Goal: Task Accomplishment & Management: Manage account settings

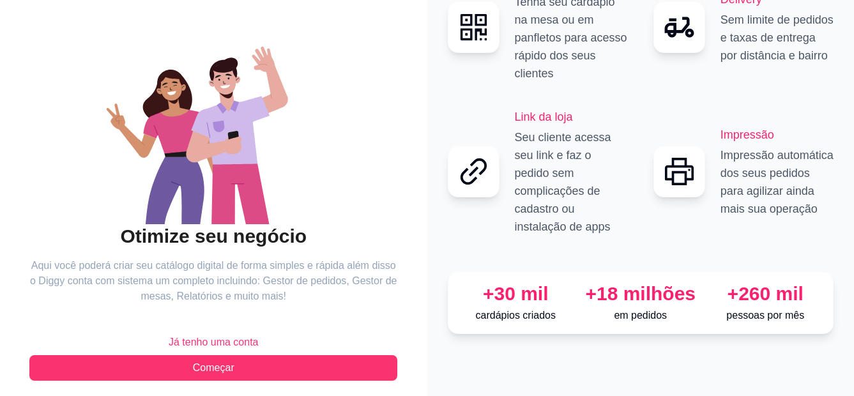
scroll to position [90, 0]
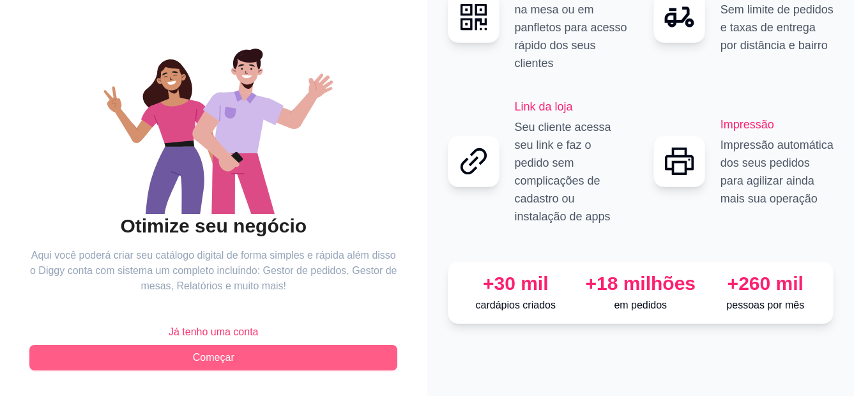
click at [251, 358] on button "Começar" at bounding box center [213, 358] width 368 height 26
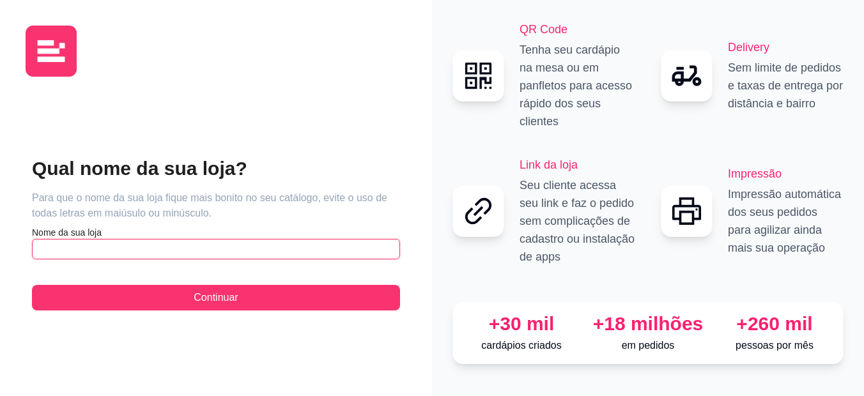
click at [65, 254] on input "text" at bounding box center [216, 249] width 368 height 20
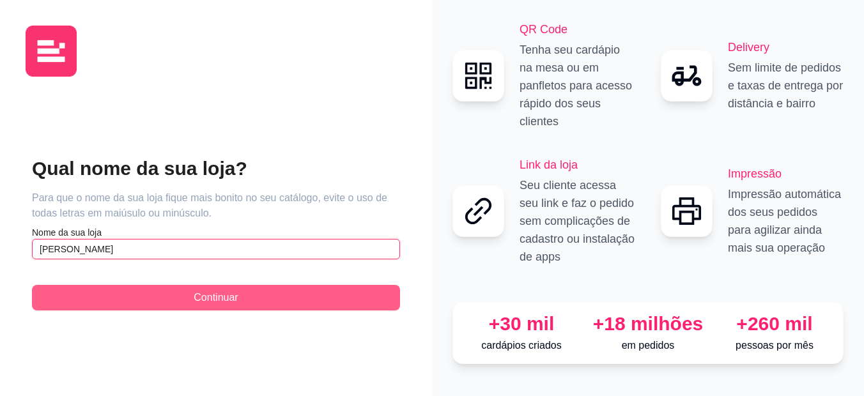
type input "[PERSON_NAME]"
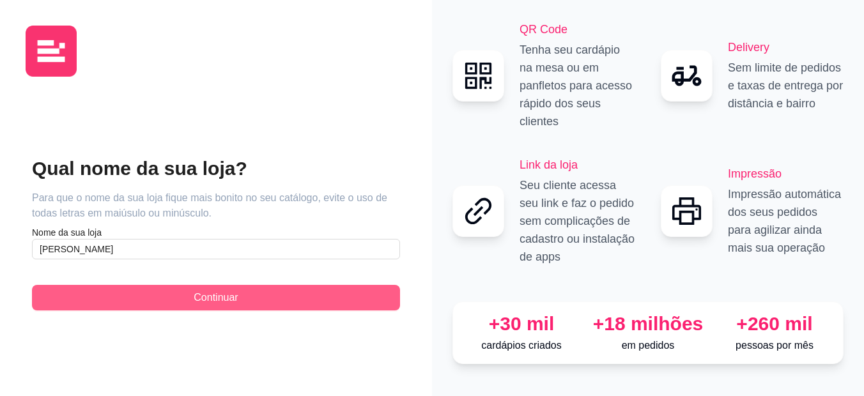
click at [201, 290] on span "Continuar" at bounding box center [216, 297] width 44 height 15
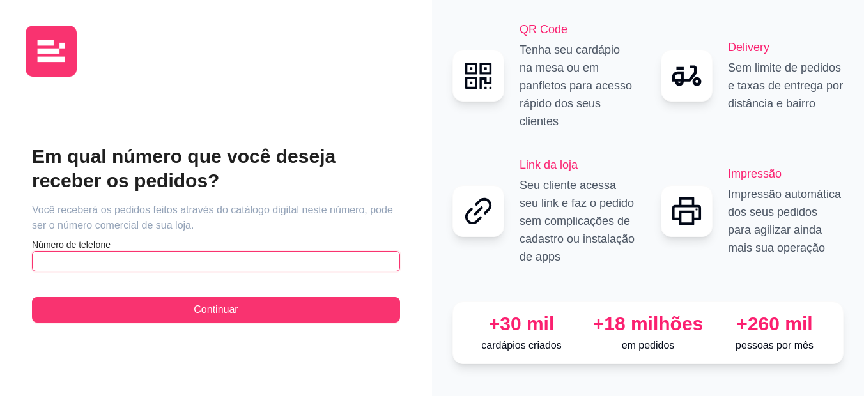
click at [74, 252] on input "text" at bounding box center [216, 261] width 368 height 20
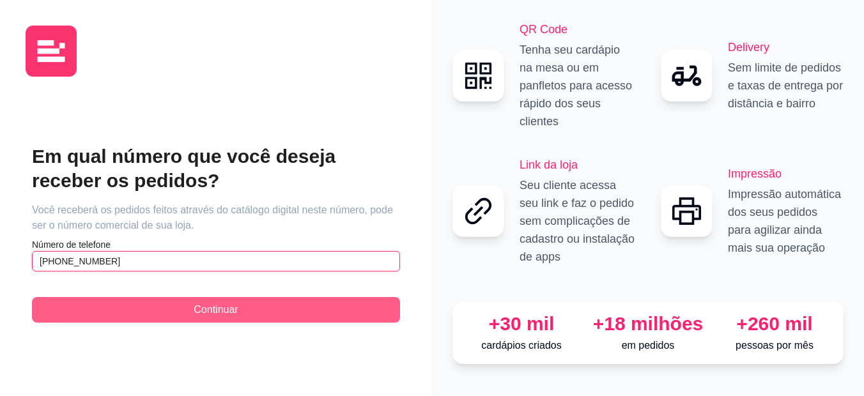
type input "[PHONE_NUMBER]"
click at [222, 297] on button "Continuar" at bounding box center [216, 310] width 368 height 26
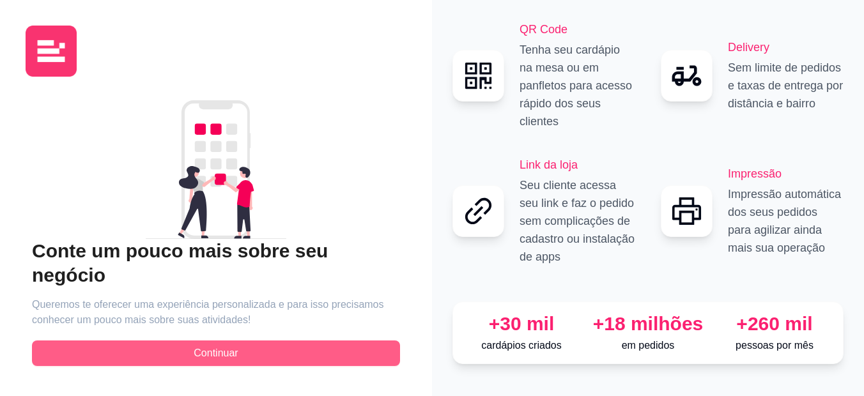
click at [220, 346] on span "Continuar" at bounding box center [216, 353] width 44 height 15
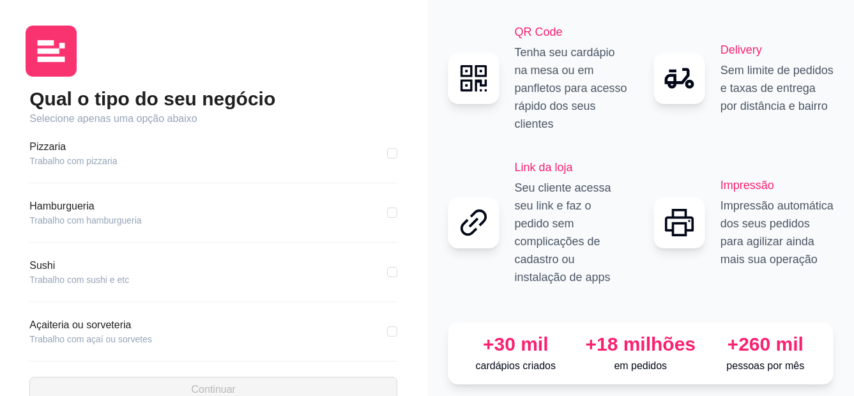
click at [98, 164] on article "Trabalho com pizzaria" at bounding box center [73, 161] width 88 height 13
click at [387, 272] on input "checkbox" at bounding box center [392, 272] width 10 height 10
checkbox input "true"
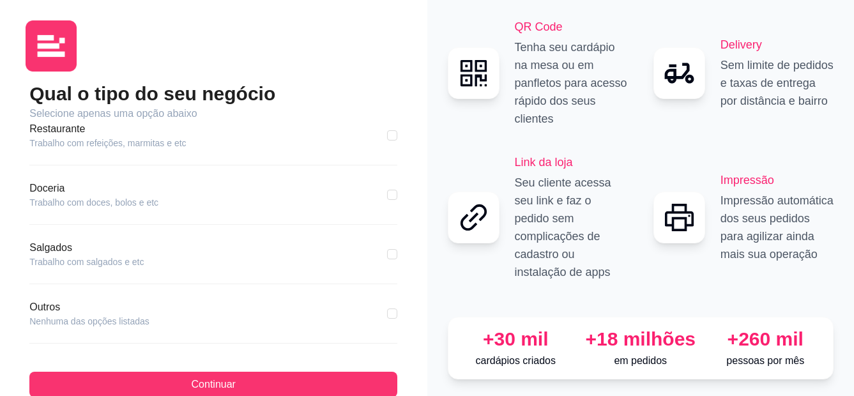
scroll to position [32, 0]
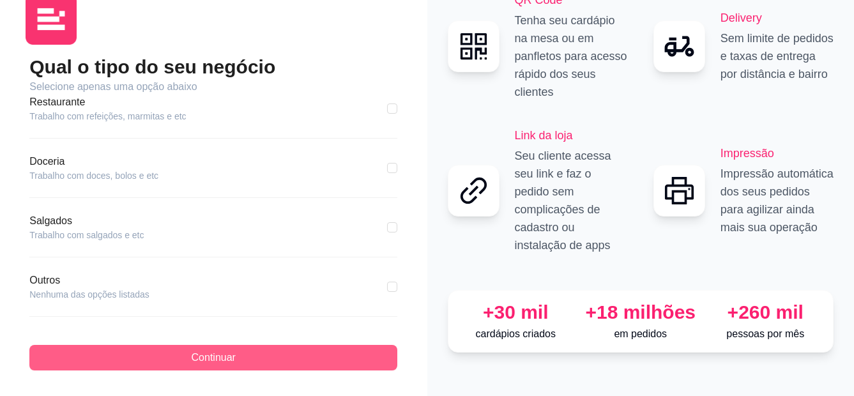
click at [218, 355] on span "Continuar" at bounding box center [214, 357] width 44 height 15
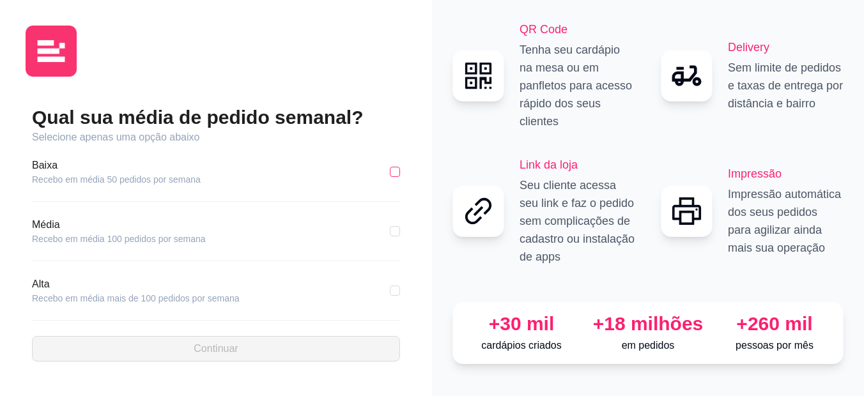
click at [393, 167] on input "checkbox" at bounding box center [395, 172] width 10 height 10
checkbox input "true"
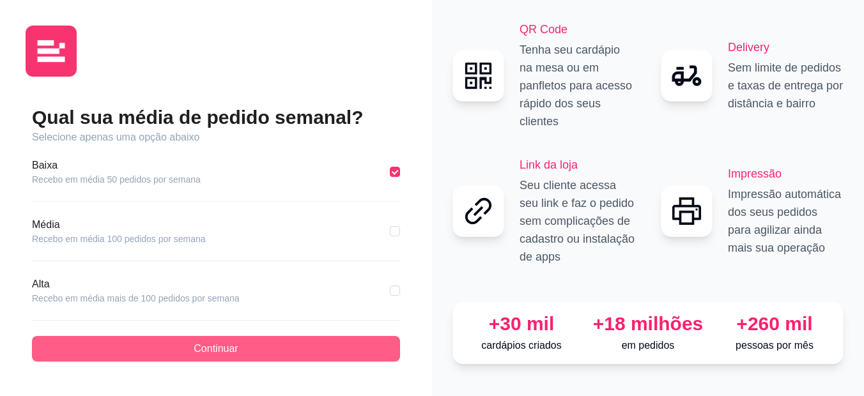
click at [234, 341] on span "Continuar" at bounding box center [216, 348] width 44 height 15
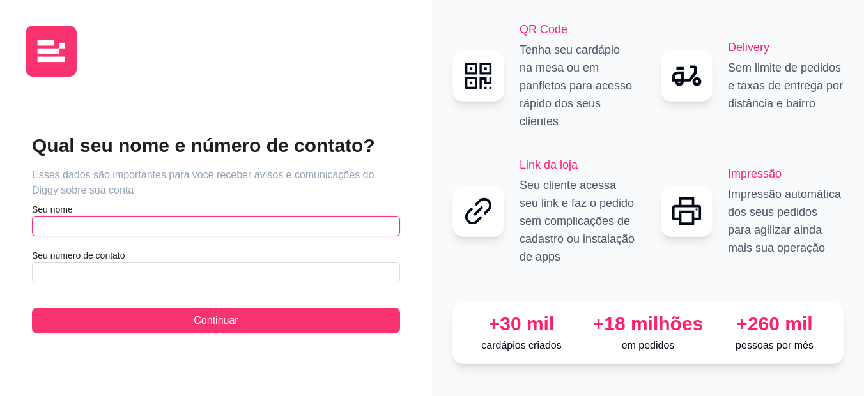
click at [133, 224] on input "text" at bounding box center [216, 226] width 368 height 20
type input "[PERSON_NAME]"
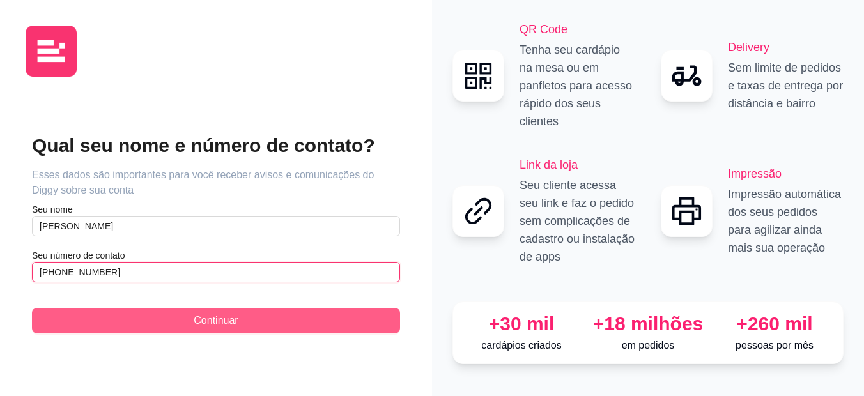
type input "[PHONE_NUMBER]"
click at [250, 311] on button "Continuar" at bounding box center [216, 321] width 368 height 26
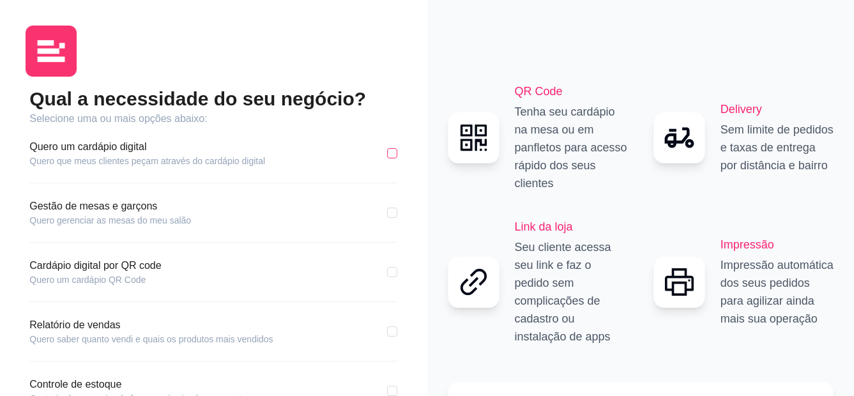
click at [397, 155] on input "checkbox" at bounding box center [392, 153] width 10 height 10
checkbox input "true"
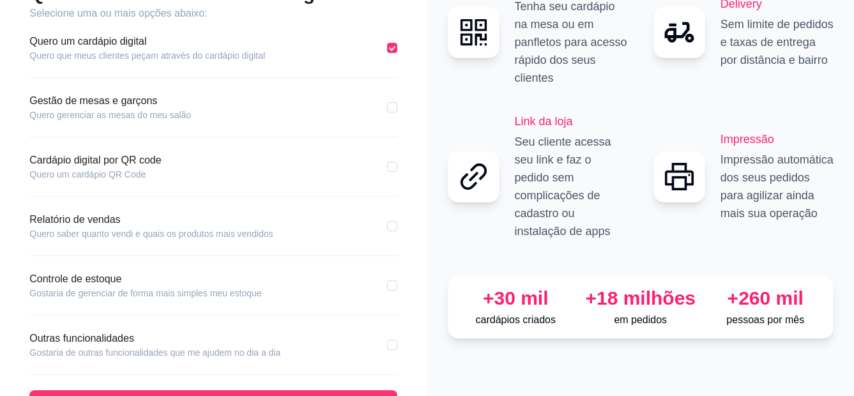
scroll to position [128, 0]
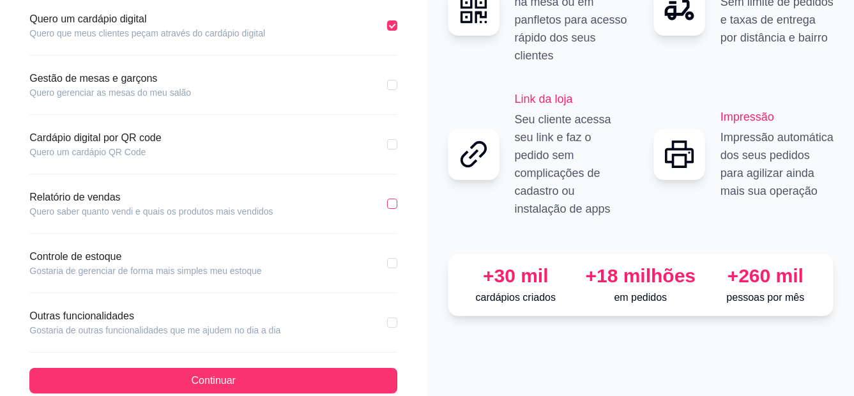
click at [391, 206] on input "checkbox" at bounding box center [392, 204] width 10 height 10
checkbox input "true"
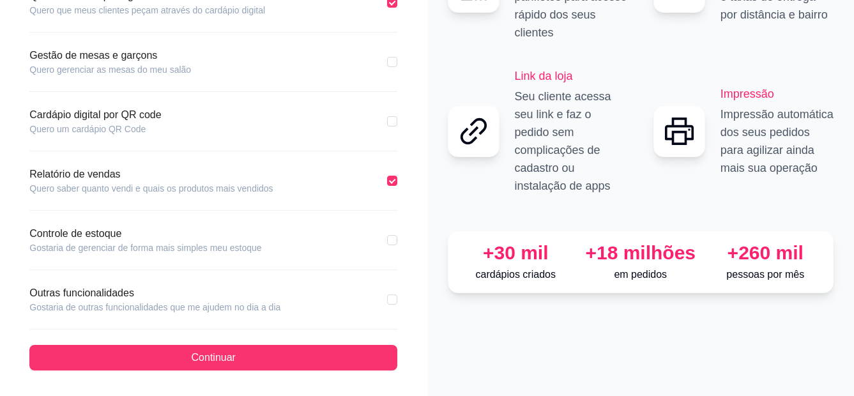
click at [390, 307] on div "Outras funcionalidades Gostaria de outras funcionalidades que me ajudem no dia …" at bounding box center [213, 300] width 368 height 28
click at [391, 302] on input "checkbox" at bounding box center [392, 299] width 10 height 10
checkbox input "true"
click at [273, 370] on div "Qual a necessidade do seu negócio? Selecione uma ou mais opções abaixo: Quero u…" at bounding box center [213, 122] width 427 height 547
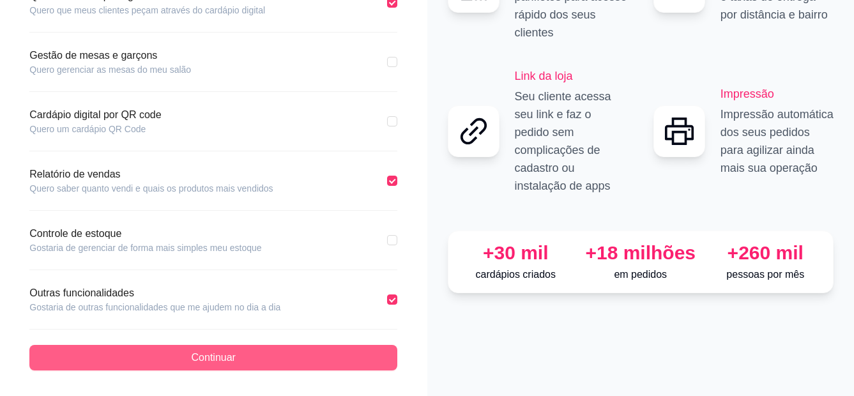
click at [263, 360] on button "Continuar" at bounding box center [213, 358] width 368 height 26
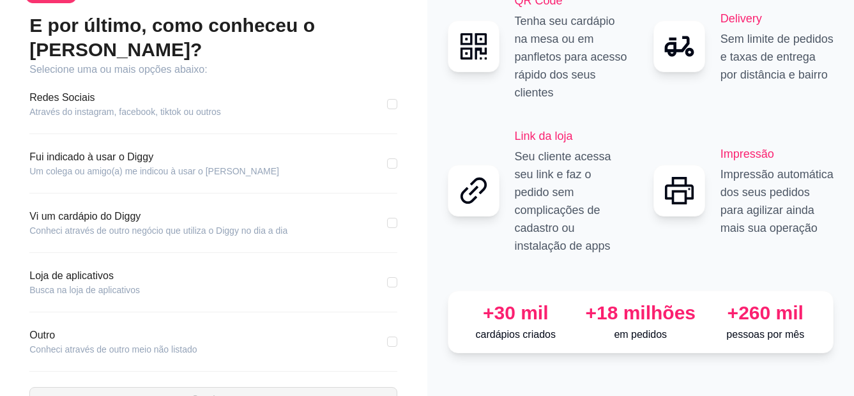
scroll to position [91, 0]
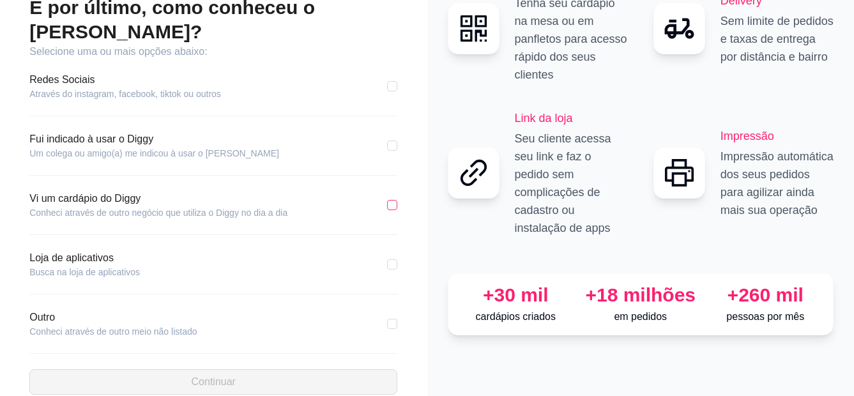
click at [397, 200] on input "checkbox" at bounding box center [392, 205] width 10 height 10
checkbox input "true"
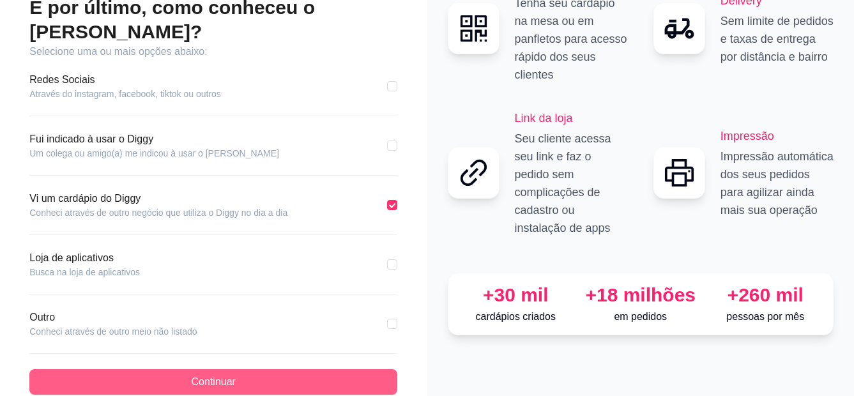
click at [230, 374] on span "Continuar" at bounding box center [214, 381] width 44 height 15
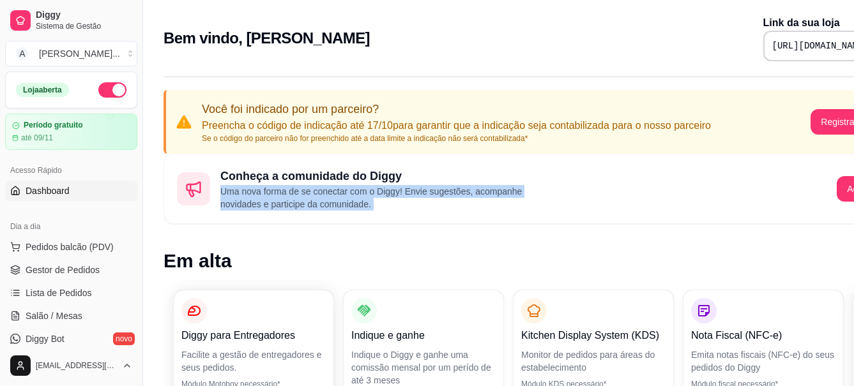
drag, startPoint x: 756, startPoint y: 159, endPoint x: 649, endPoint y: 160, distance: 107.3
click at [649, 160] on div "Conheça a comunidade do Diggy Uma nova forma de se conectar com o Diggy! Envie …" at bounding box center [534, 189] width 740 height 70
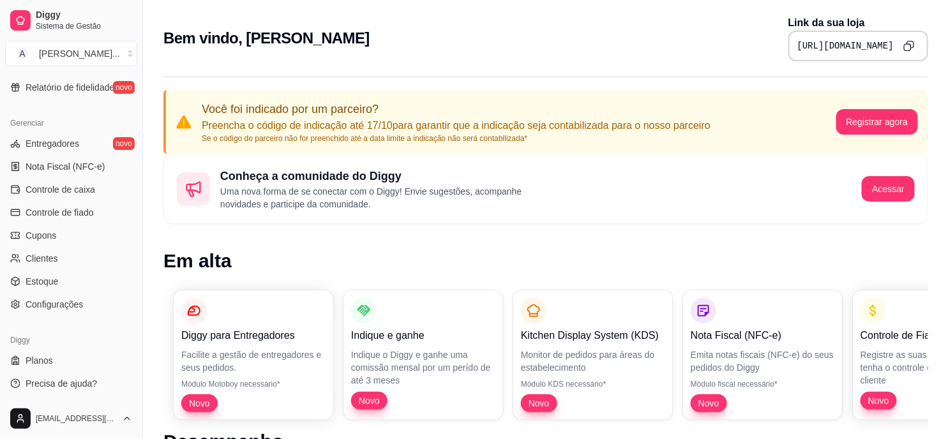
click at [853, 45] on icon "Copy to clipboard" at bounding box center [909, 45] width 11 height 11
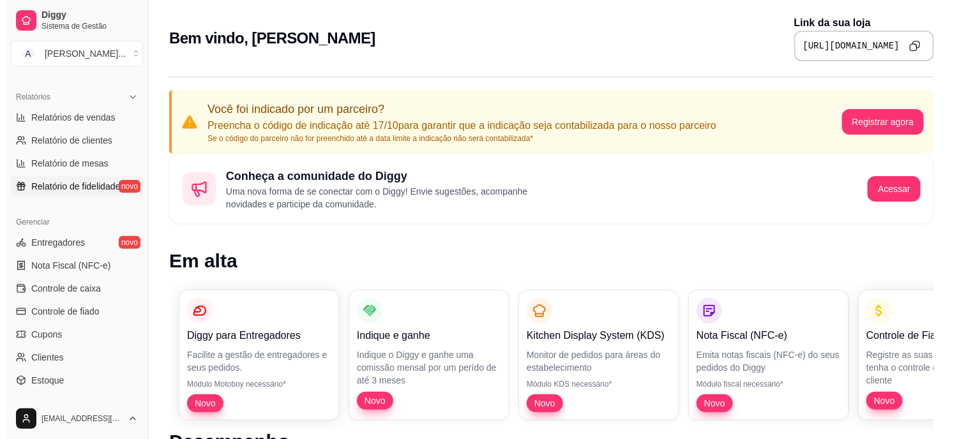
scroll to position [425, 0]
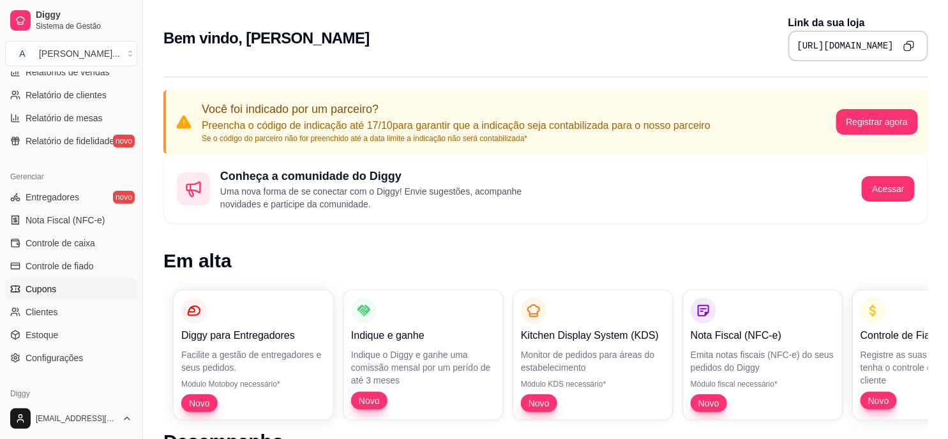
click at [63, 292] on link "Cupons" at bounding box center [71, 289] width 132 height 20
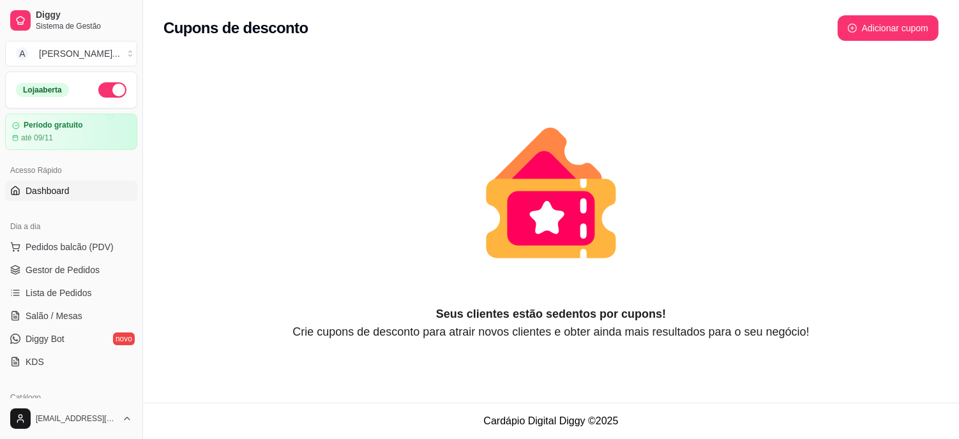
click at [68, 186] on span "Dashboard" at bounding box center [48, 191] width 44 height 13
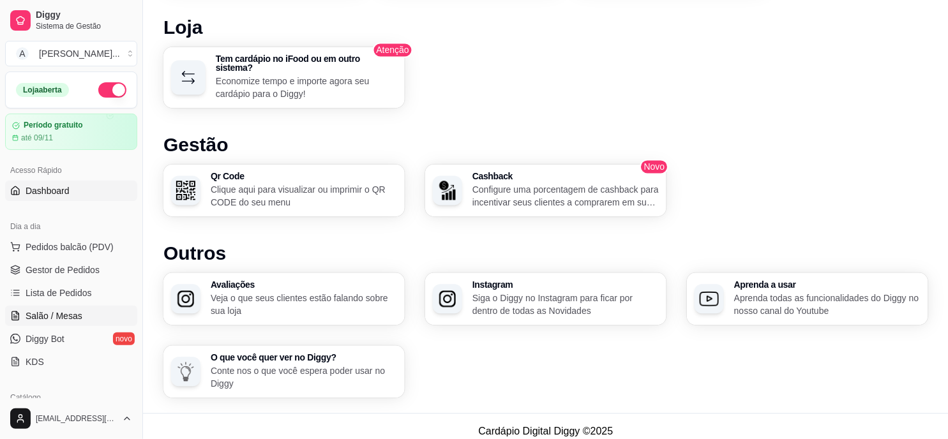
scroll to position [71, 0]
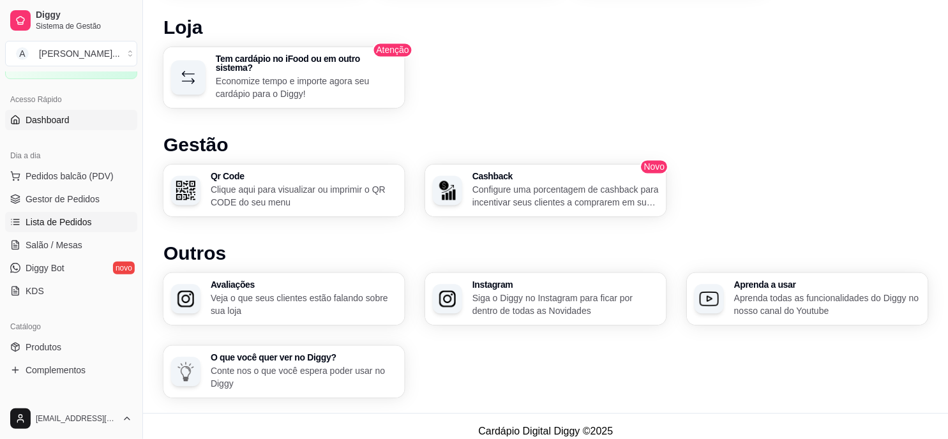
click at [71, 227] on span "Lista de Pedidos" at bounding box center [59, 222] width 66 height 13
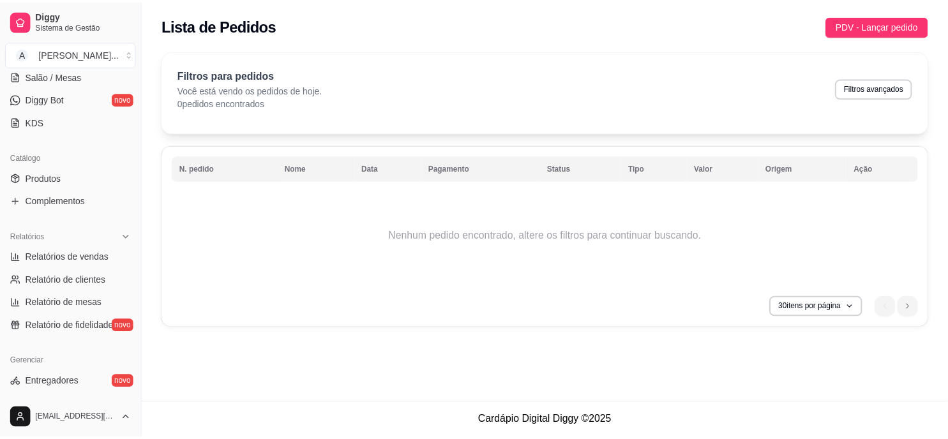
scroll to position [284, 0]
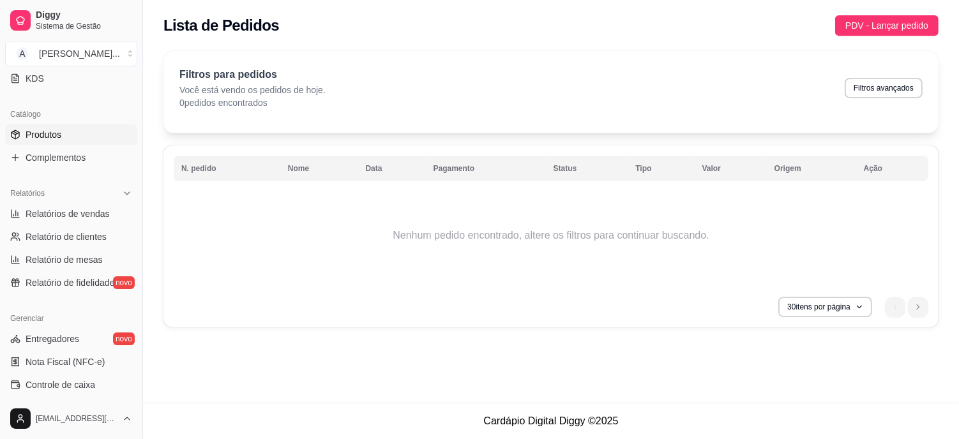
click at [47, 137] on span "Produtos" at bounding box center [44, 134] width 36 height 13
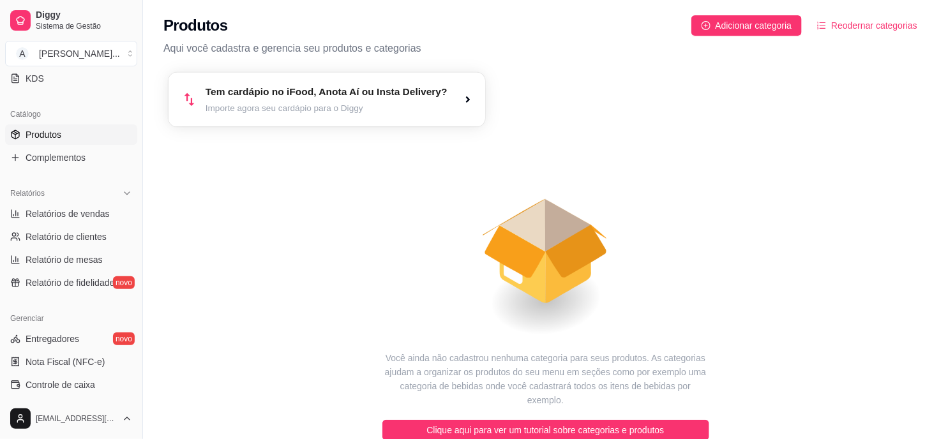
click at [443, 95] on div "Tem cardápio no iFood, Anota Aí ou Insta Delivery? Importe agora seu cardápio p…" at bounding box center [327, 99] width 317 height 54
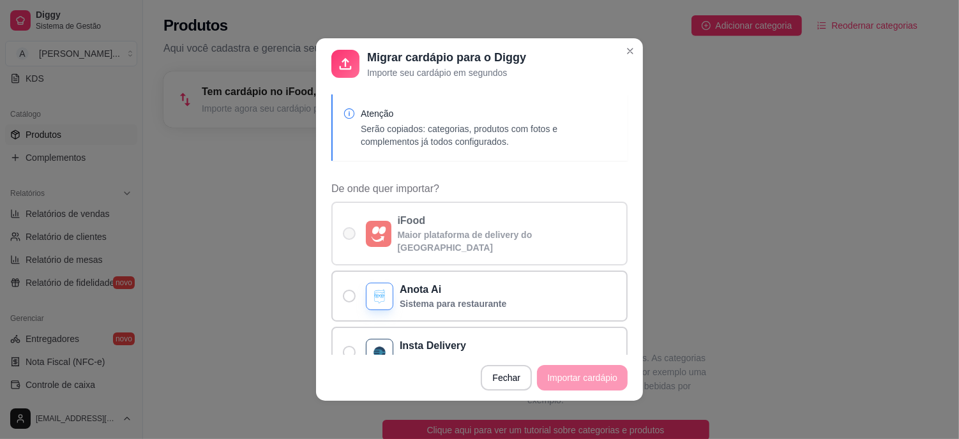
click at [355, 231] on label "iFood Maior plataforma de delivery do [GEOGRAPHIC_DATA]" at bounding box center [479, 234] width 296 height 64
click at [351, 236] on input "iFood Maior plataforma de delivery do [GEOGRAPHIC_DATA]" at bounding box center [346, 240] width 8 height 8
radio input "true"
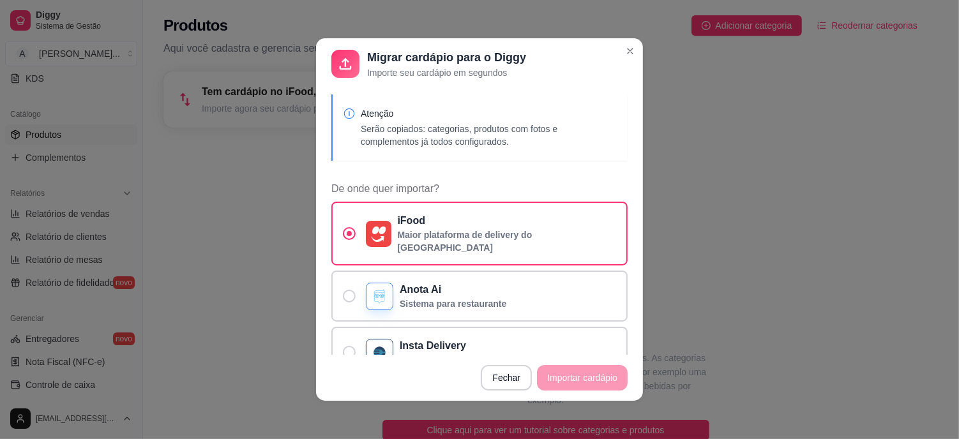
click at [578, 370] on footer "Fechar Importar cardápio" at bounding box center [479, 378] width 327 height 46
click at [417, 227] on p "iFood" at bounding box center [507, 220] width 219 height 15
click at [351, 236] on input "iFood Maior plataforma de delivery do [GEOGRAPHIC_DATA]" at bounding box center [346, 240] width 8 height 8
click at [420, 227] on p "iFood" at bounding box center [507, 220] width 219 height 15
click at [351, 236] on input "iFood Maior plataforma de delivery do [GEOGRAPHIC_DATA]" at bounding box center [346, 240] width 8 height 8
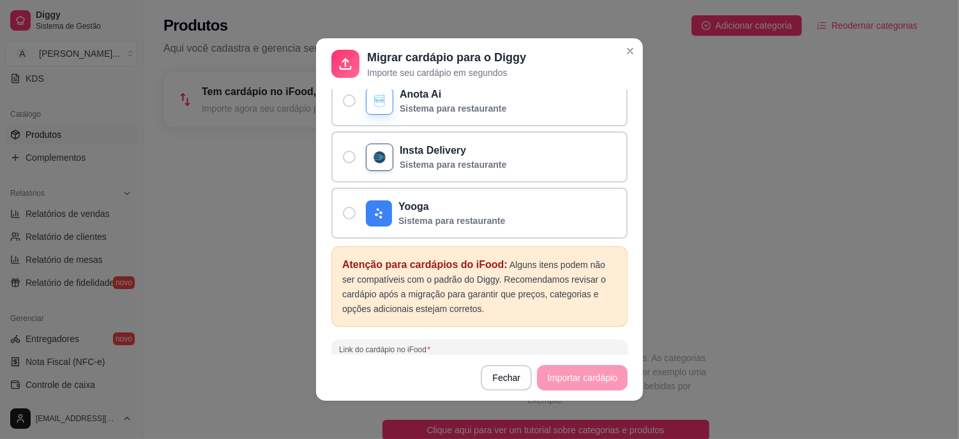
scroll to position [244, 0]
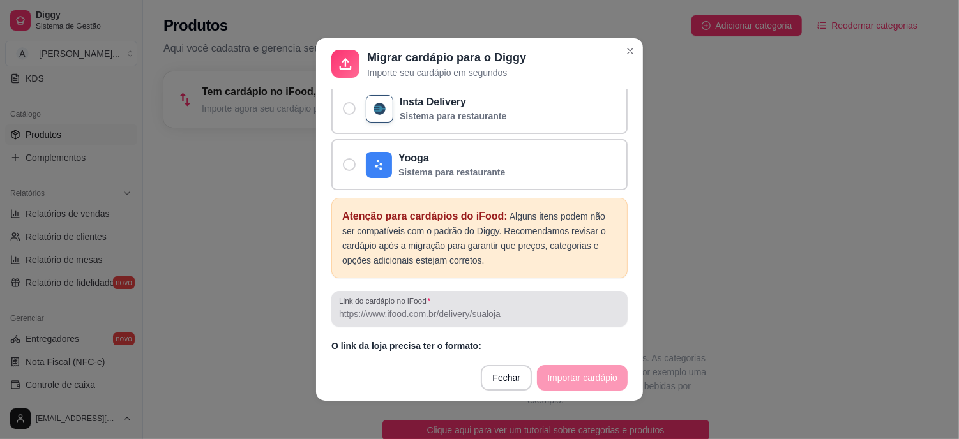
click at [393, 296] on label "Link do cardápio no iFood" at bounding box center [387, 301] width 96 height 11
click at [393, 308] on input "Link do cardápio no iFood" at bounding box center [479, 314] width 281 height 13
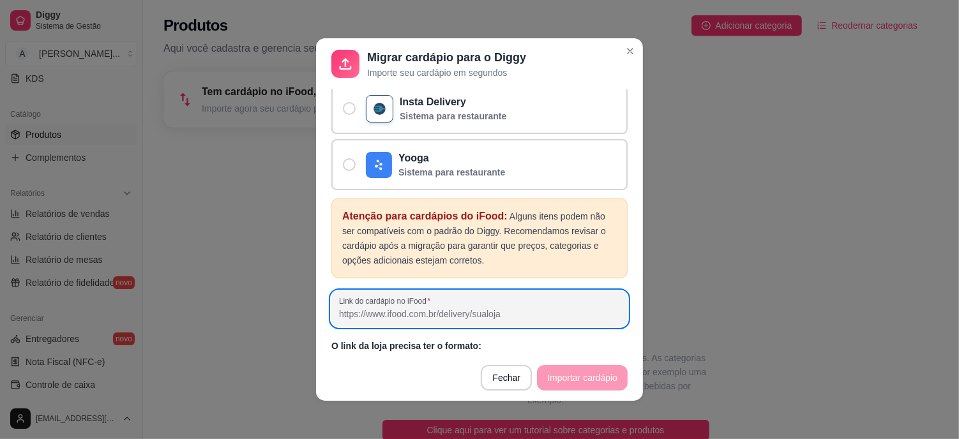
click at [405, 308] on input "Link do cardápio no iFood" at bounding box center [479, 314] width 281 height 13
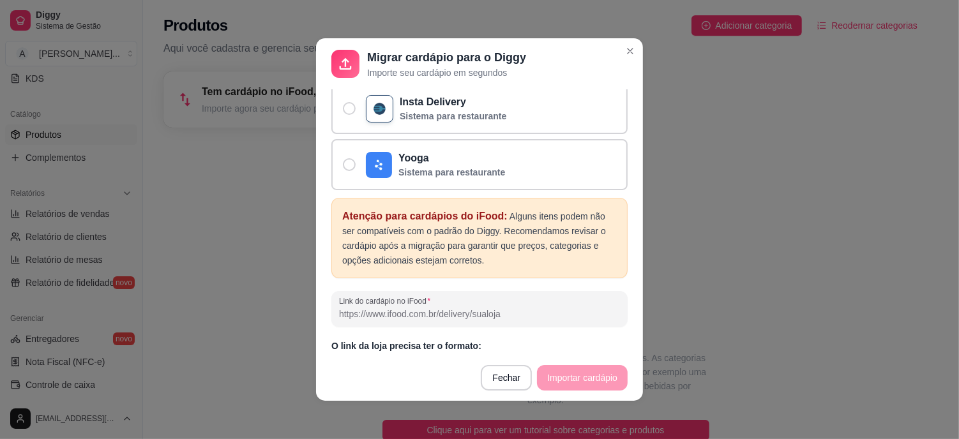
click at [415, 308] on input "Link do cardápio no iFood" at bounding box center [479, 314] width 281 height 13
click at [401, 308] on input "Link do cardápio no iFood" at bounding box center [479, 314] width 281 height 13
paste input "[URL][DOMAIN_NAME]"
type input "[URL][DOMAIN_NAME]"
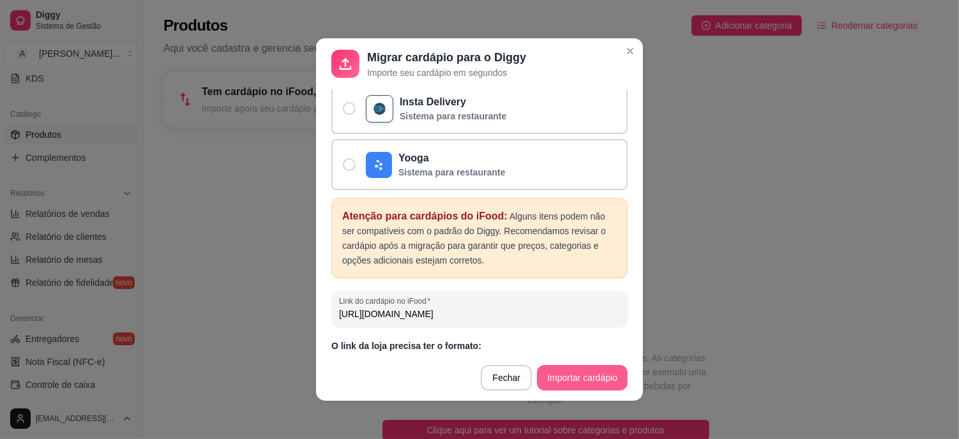
click at [591, 374] on button "Importar cardápio" at bounding box center [582, 378] width 91 height 26
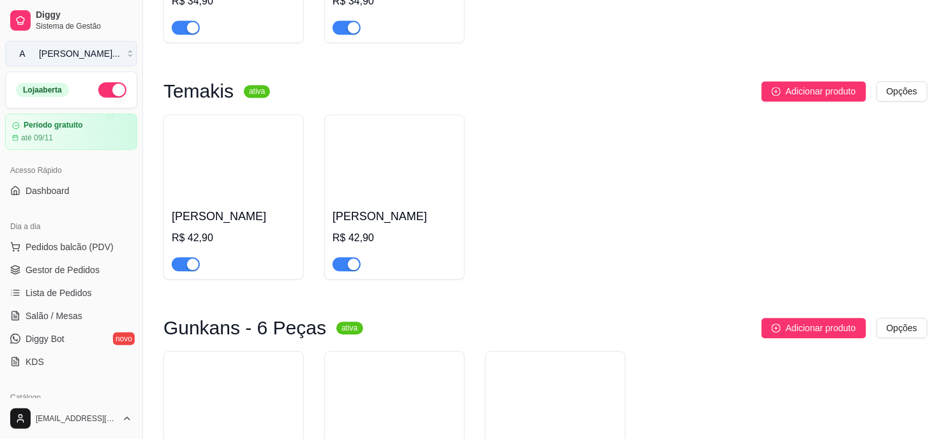
scroll to position [737, 0]
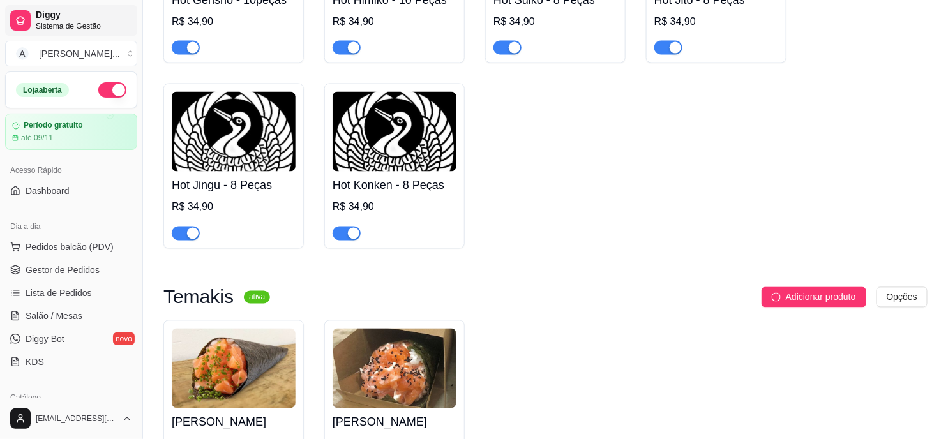
click at [17, 26] on div at bounding box center [20, 20] width 20 height 20
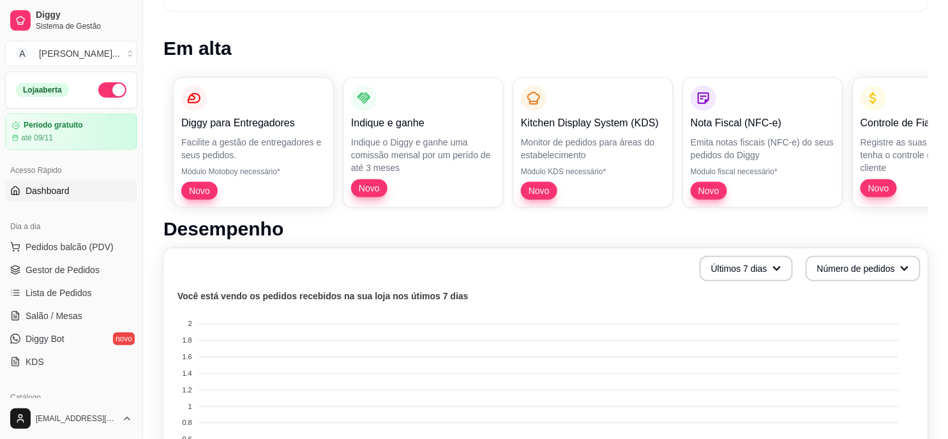
click at [57, 187] on span "Dashboard" at bounding box center [48, 191] width 44 height 13
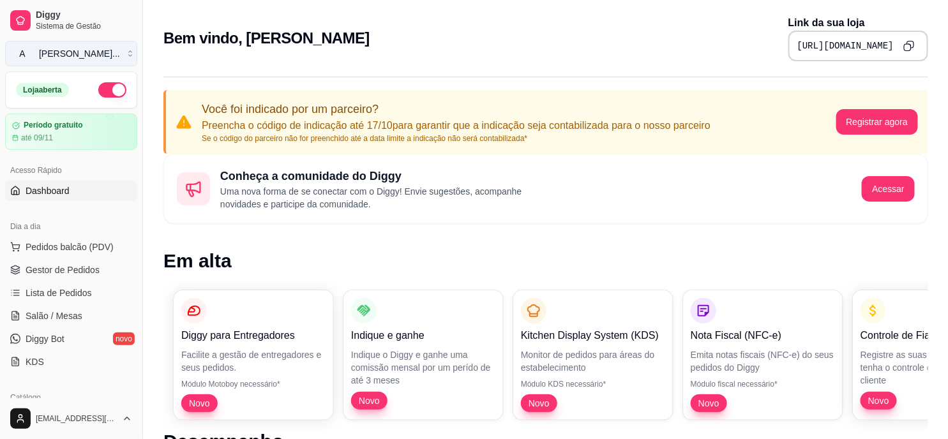
click at [119, 51] on button "A [PERSON_NAME] ..." at bounding box center [71, 54] width 132 height 26
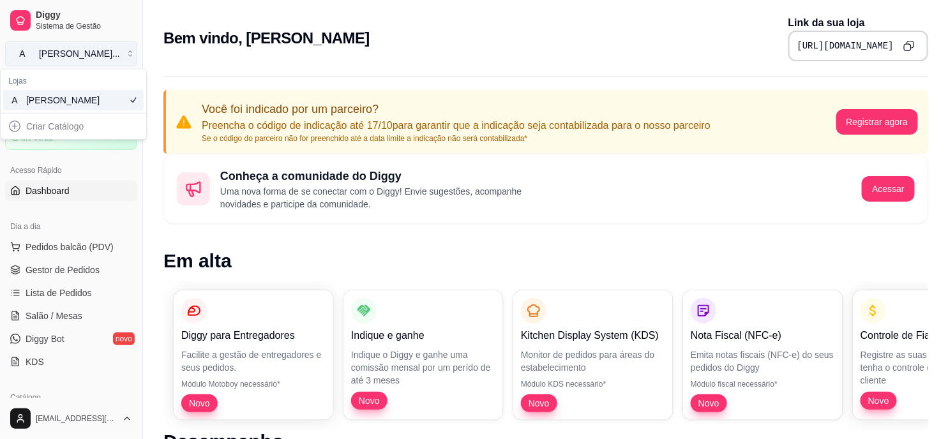
click at [119, 51] on button "A [PERSON_NAME] ..." at bounding box center [71, 54] width 132 height 26
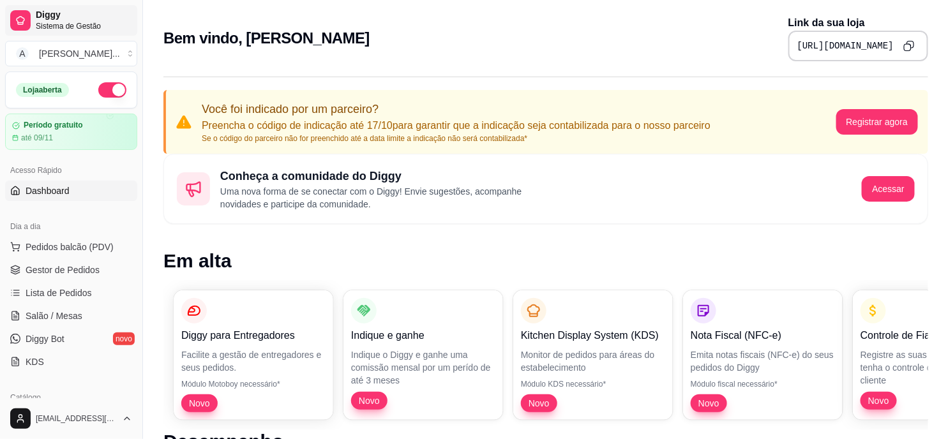
click at [37, 21] on span "Sistema de Gestão" at bounding box center [84, 26] width 96 height 10
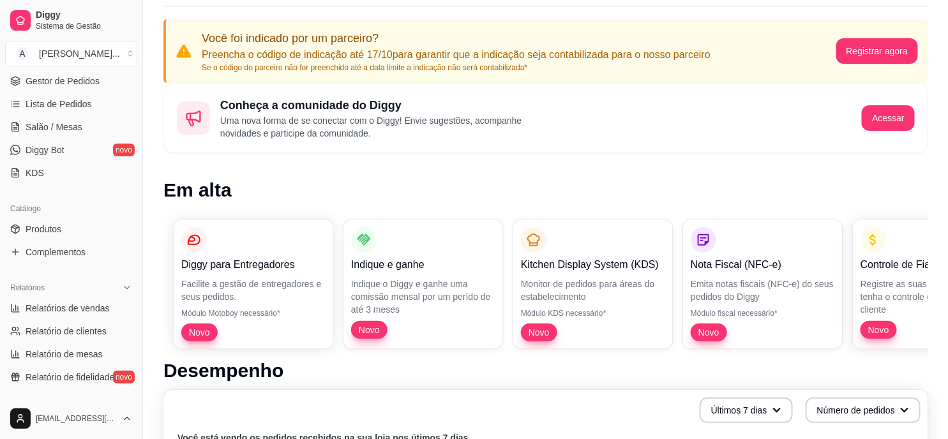
scroll to position [213, 0]
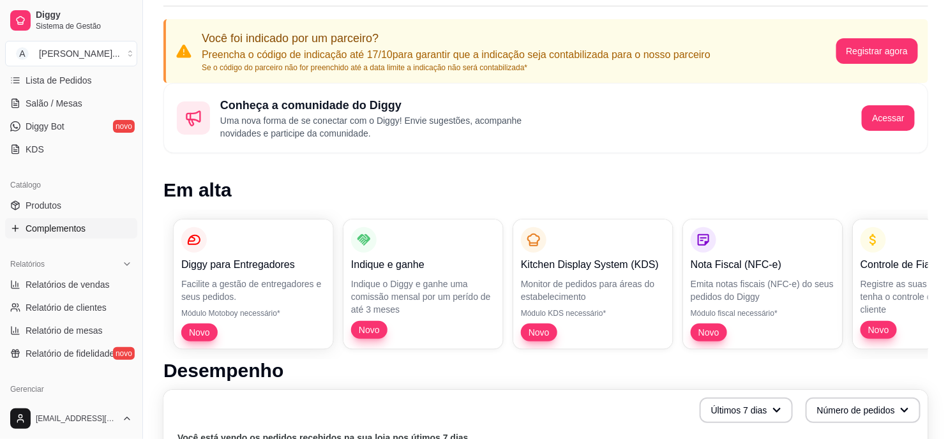
click at [61, 231] on span "Complementos" at bounding box center [56, 228] width 60 height 13
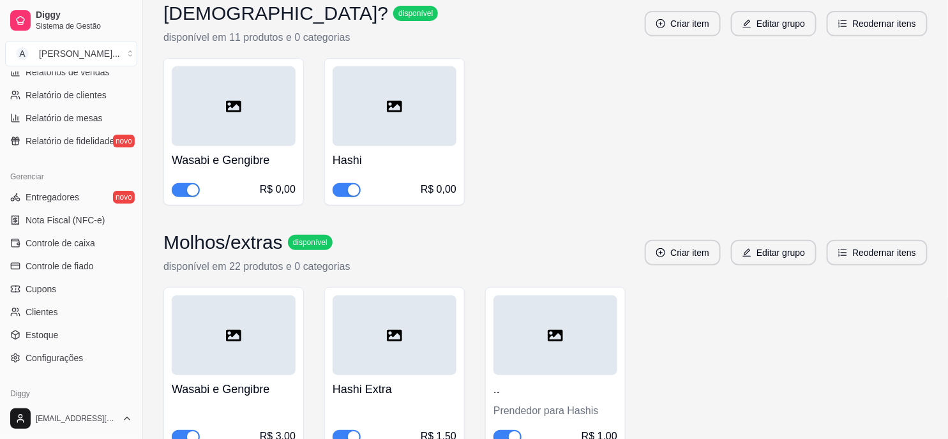
scroll to position [479, 0]
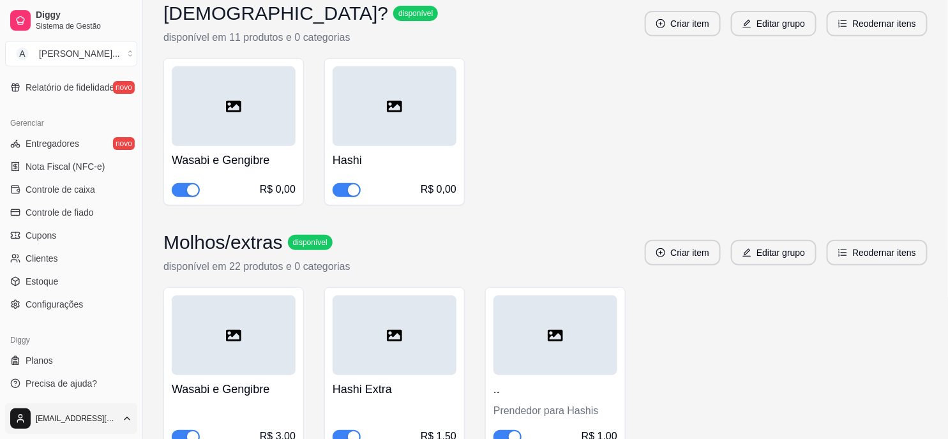
click at [61, 250] on html "Diggy Sistema de Gestão A Ahiru Sushi ... Loja aberta Período gratuito até 09/1…" at bounding box center [474, 29] width 948 height 439
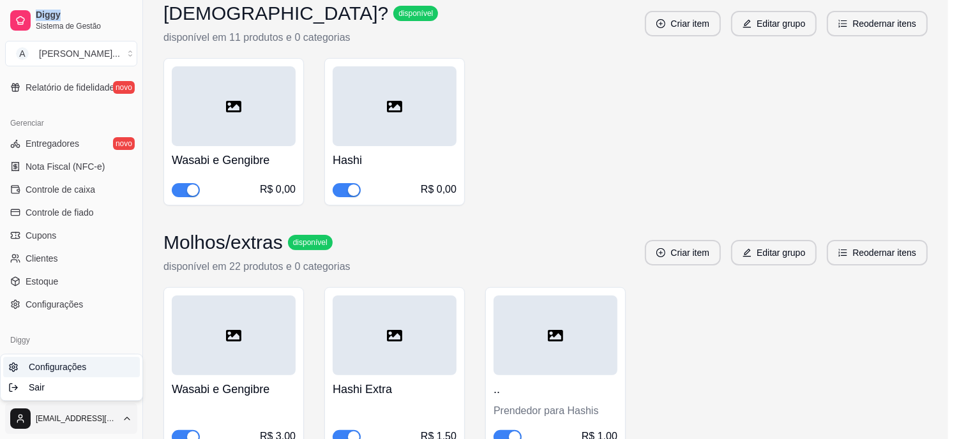
drag, startPoint x: 61, startPoint y: 418, endPoint x: 49, endPoint y: 368, distance: 51.9
click at [49, 368] on span "Configurações" at bounding box center [57, 367] width 57 height 13
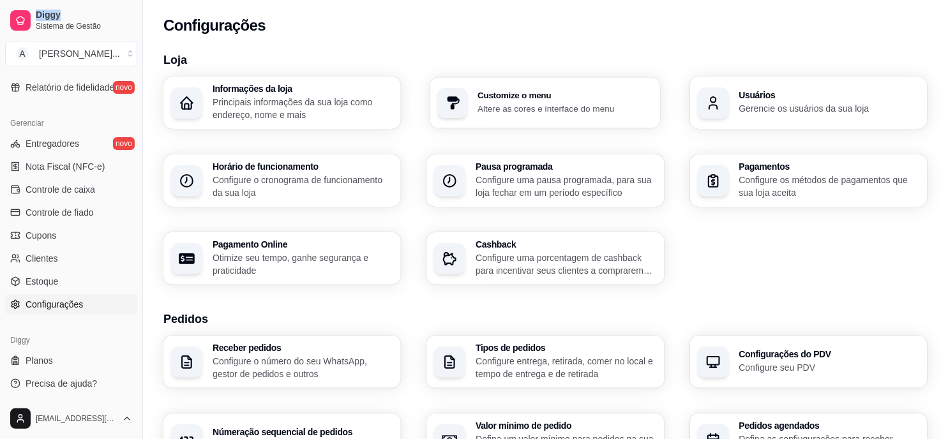
click at [539, 100] on div "Customize o menu Altere as cores e interface do menu" at bounding box center [566, 103] width 176 height 24
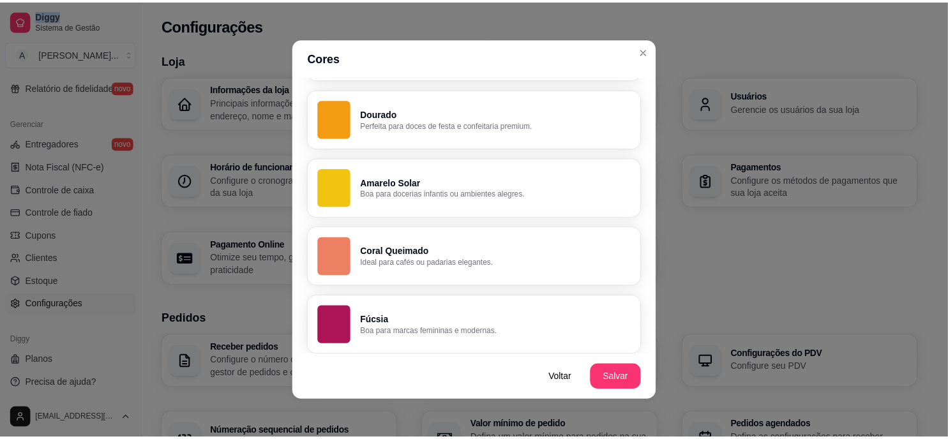
scroll to position [936, 0]
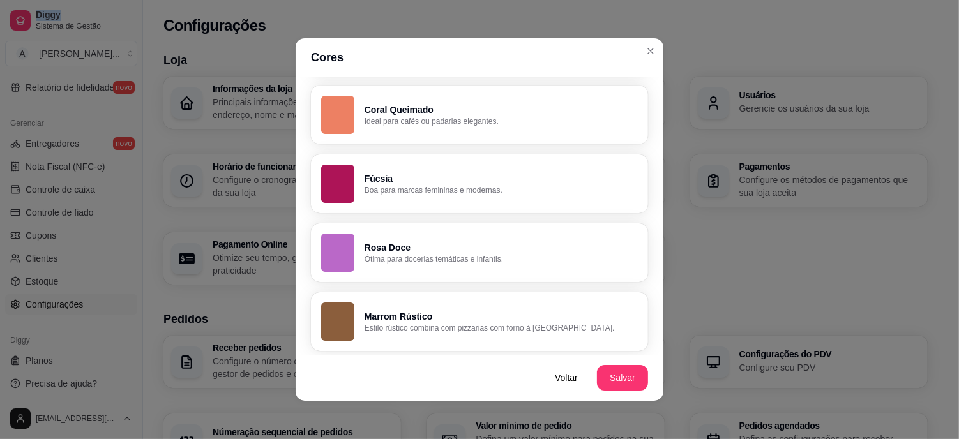
click at [411, 320] on p "Marrom Rústico" at bounding box center [501, 316] width 273 height 13
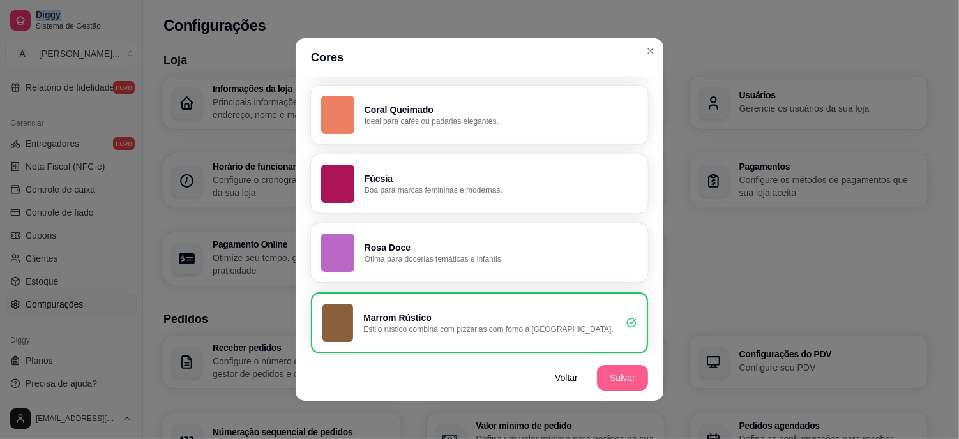
click at [620, 374] on button "Salvar" at bounding box center [622, 378] width 51 height 26
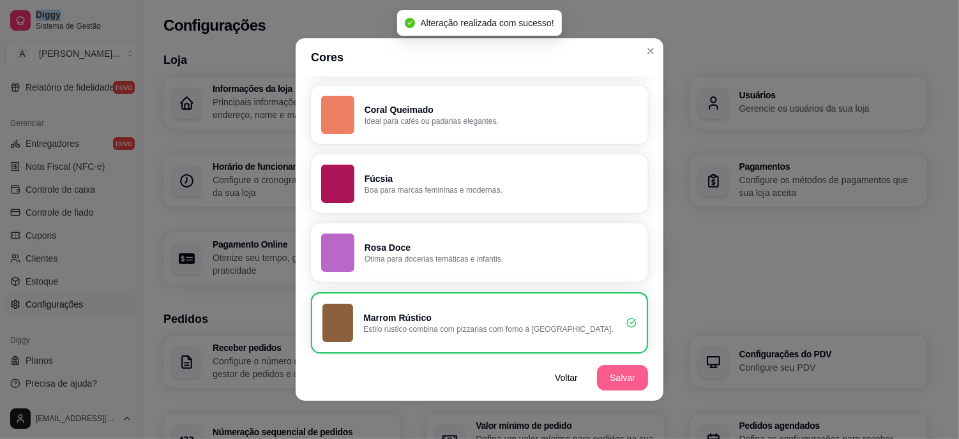
click at [612, 383] on button "Salvar" at bounding box center [622, 378] width 51 height 26
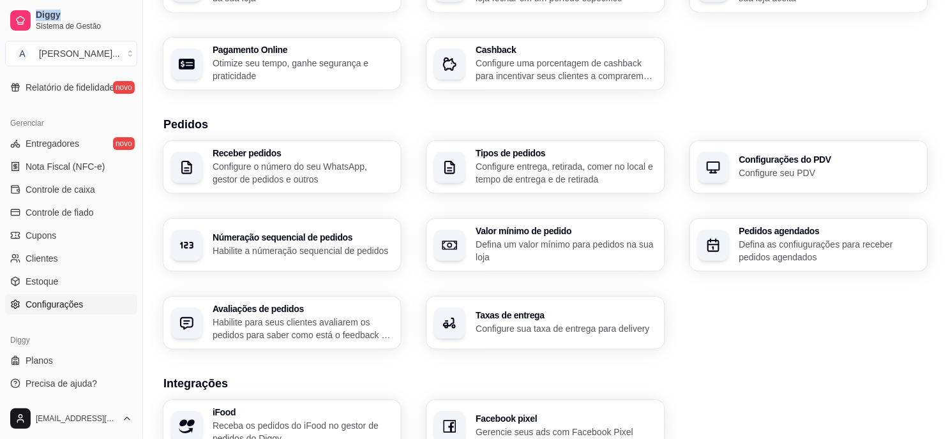
scroll to position [171, 0]
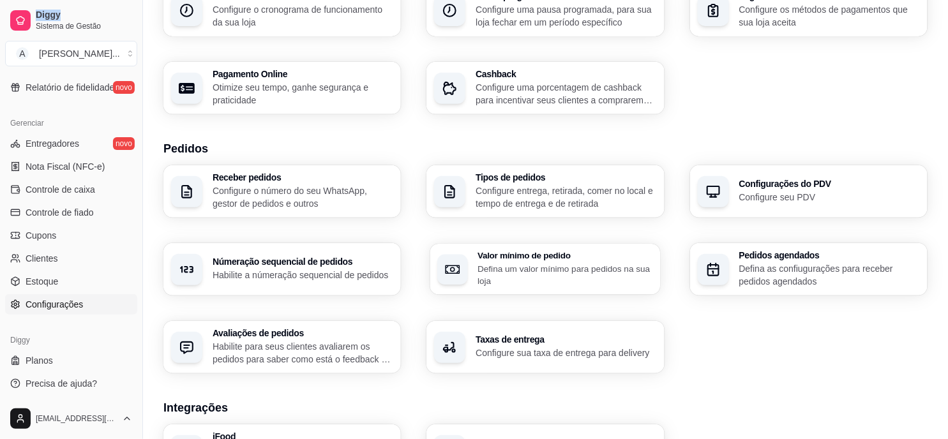
click at [530, 270] on p "Defina um valor mínimo para pedidos na sua loja" at bounding box center [566, 275] width 176 height 25
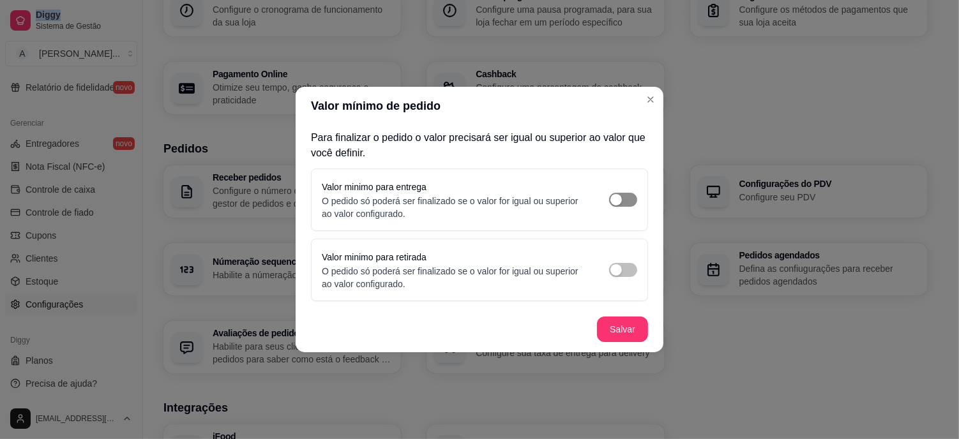
click at [624, 201] on span "button" at bounding box center [623, 200] width 28 height 14
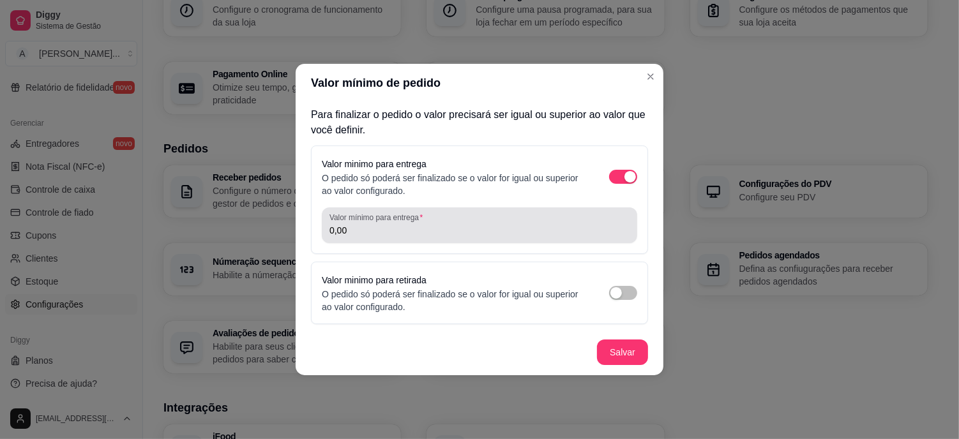
click at [386, 227] on input "0,00" at bounding box center [480, 230] width 300 height 13
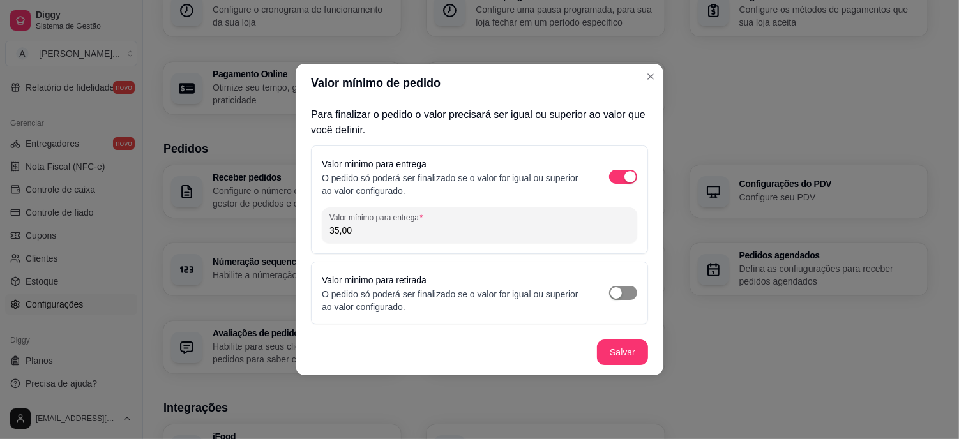
type input "35,00"
click at [618, 294] on div "button" at bounding box center [616, 292] width 11 height 11
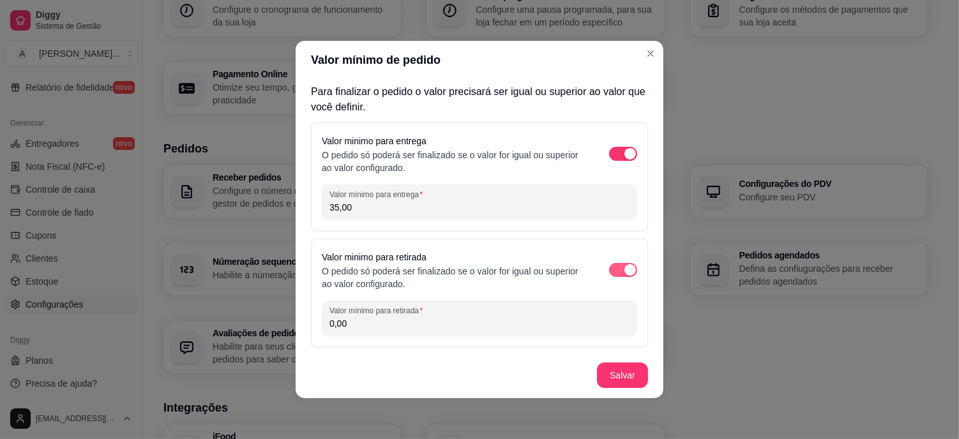
click at [625, 270] on div "button" at bounding box center [630, 269] width 11 height 11
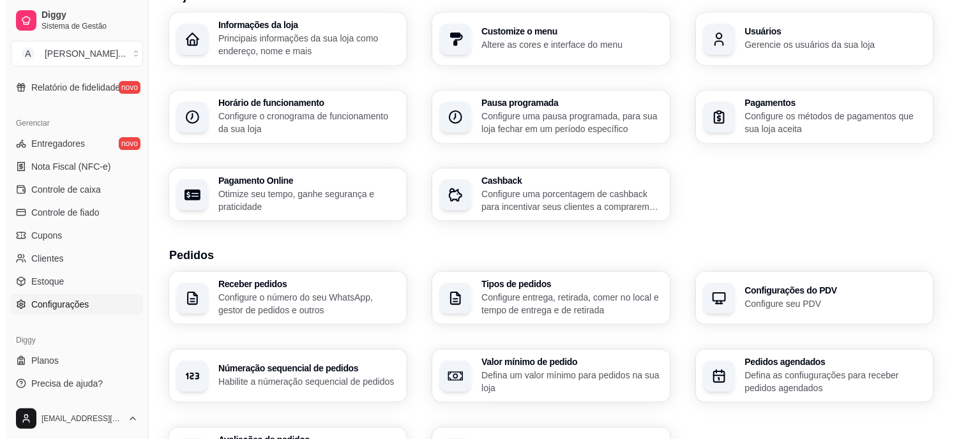
scroll to position [29, 0]
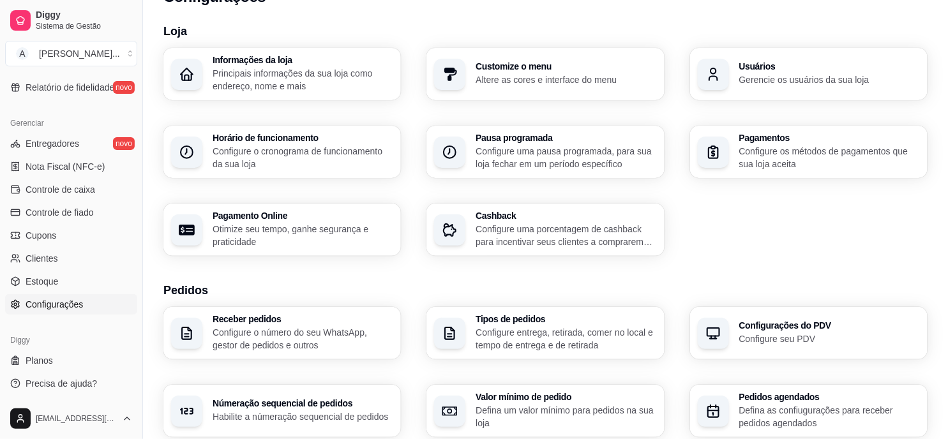
click at [514, 225] on p "Configure uma porcentagem de cashback para incentivar seus clientes a comprarem…" at bounding box center [566, 236] width 181 height 26
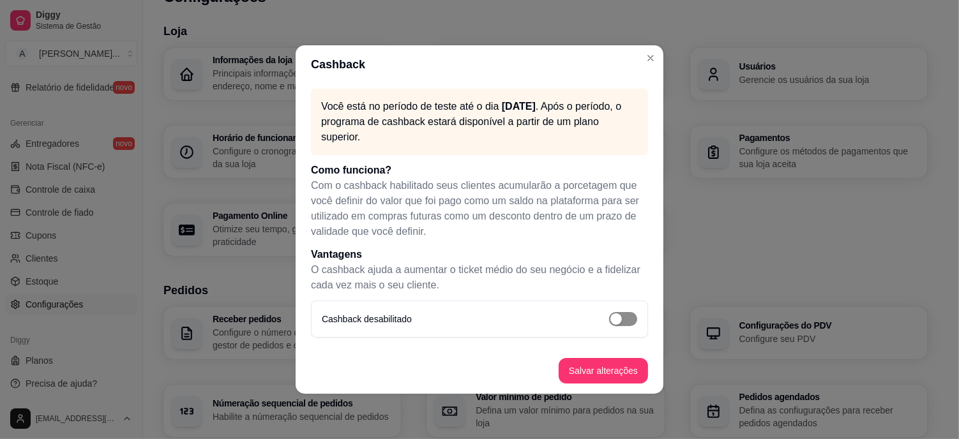
click at [624, 317] on span "button" at bounding box center [623, 319] width 28 height 14
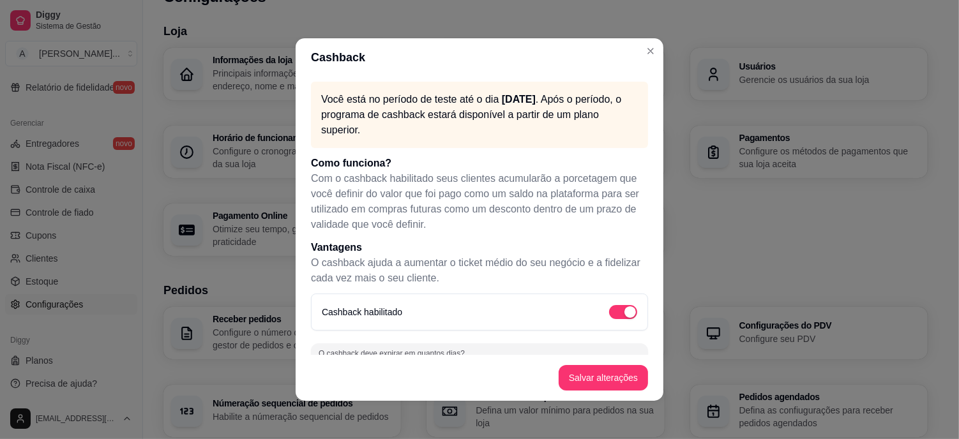
scroll to position [141, 0]
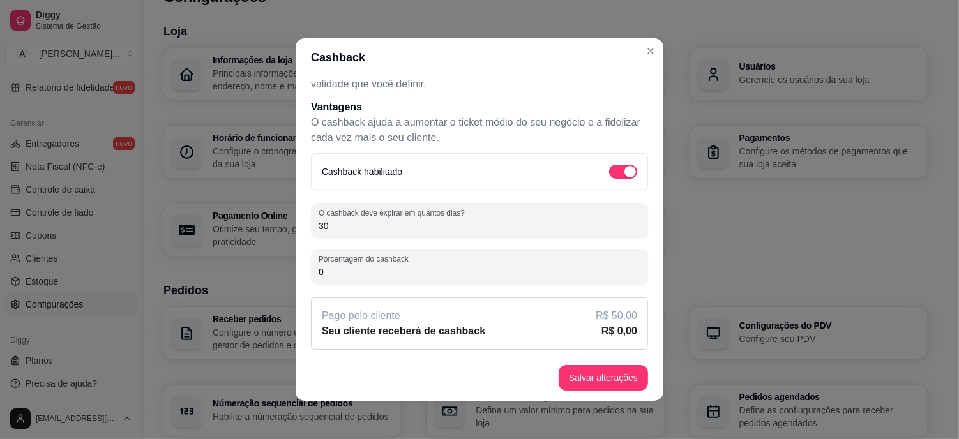
click at [461, 221] on input "30" at bounding box center [480, 226] width 322 height 13
type input "3"
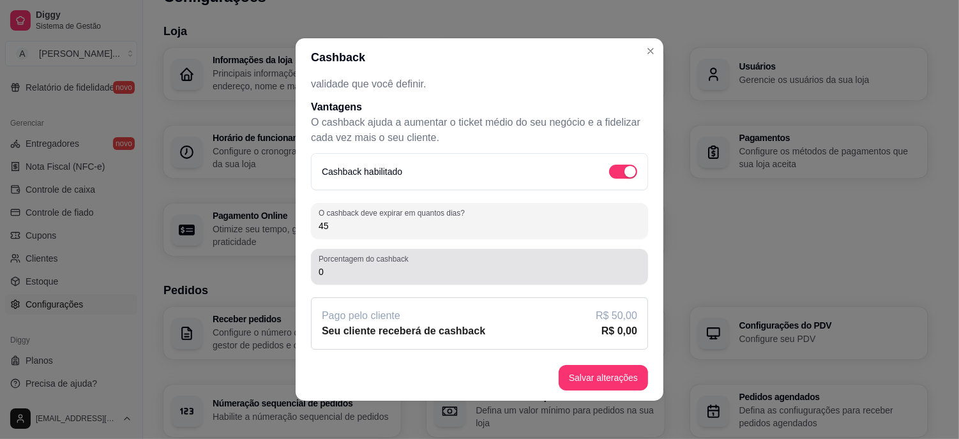
type input "45"
click at [372, 275] on input "0" at bounding box center [480, 272] width 322 height 13
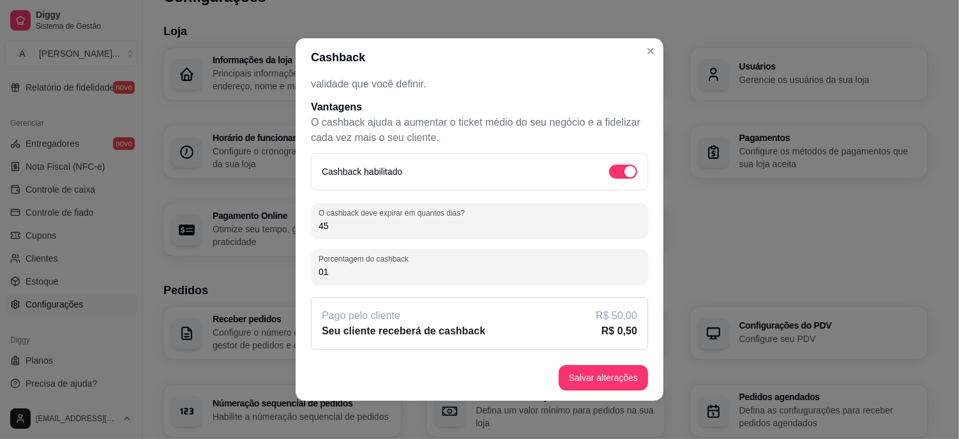
type input "0"
type input "1"
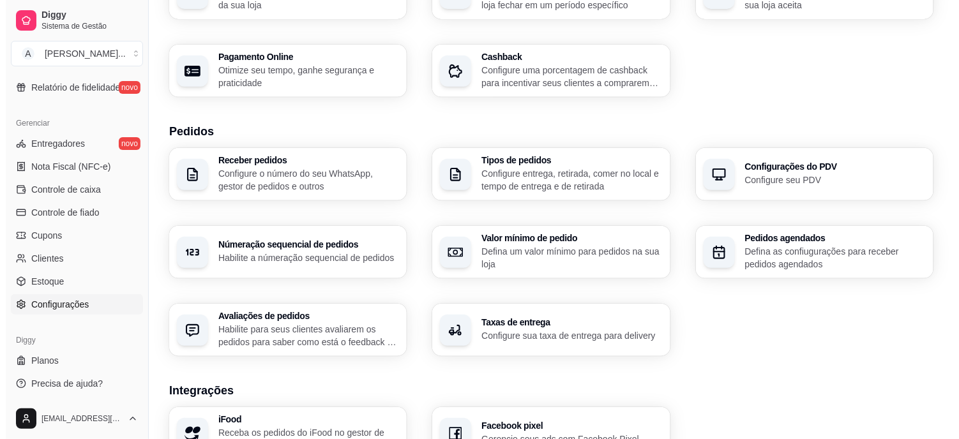
scroll to position [213, 0]
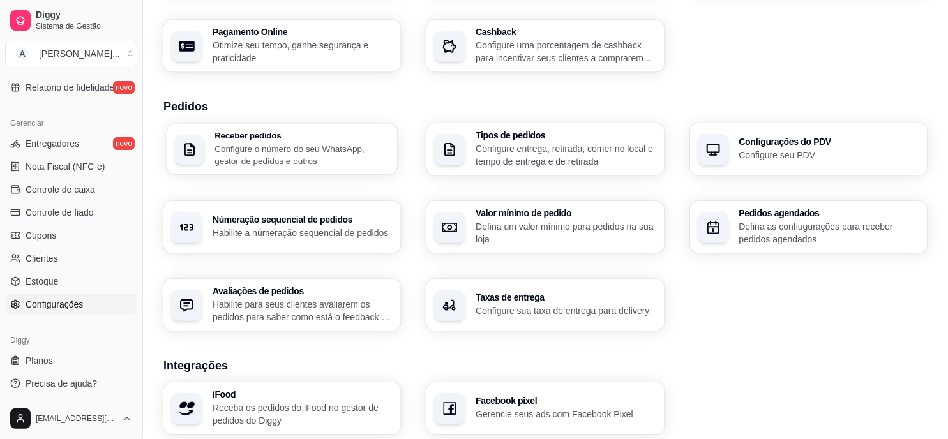
click at [308, 143] on p "Configure o número do seu WhatsApp, gestor de pedidos e outros" at bounding box center [303, 154] width 176 height 25
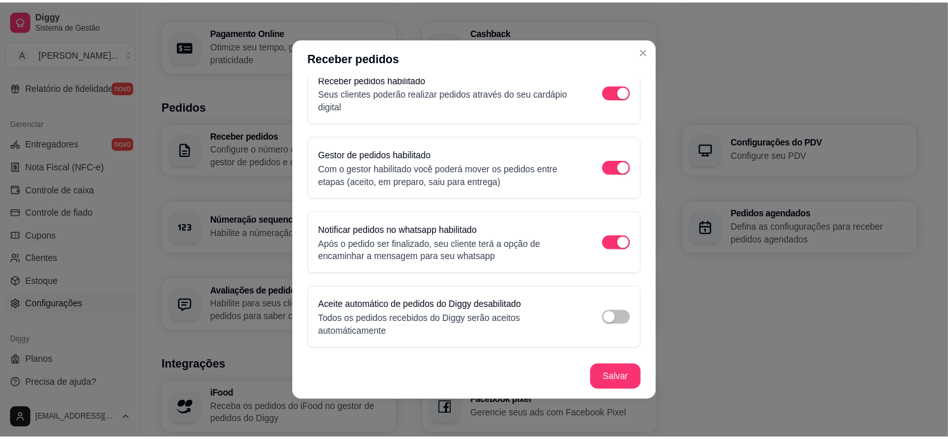
scroll to position [0, 0]
